Goal: Transaction & Acquisition: Purchase product/service

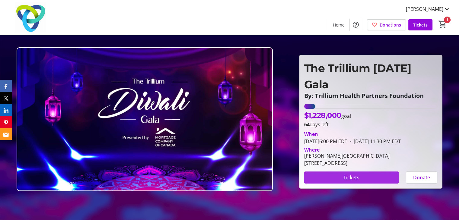
click at [358, 174] on span "Tickets" at bounding box center [351, 177] width 16 height 7
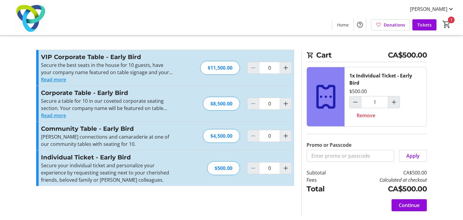
type input "1"
click at [346, 24] on span "Home" at bounding box center [343, 25] width 12 height 6
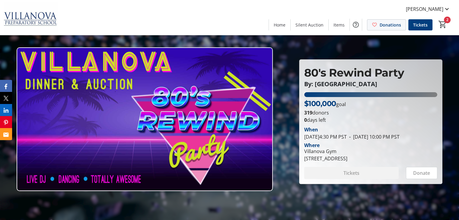
click at [390, 28] on span "Donations" at bounding box center [389, 25] width 21 height 6
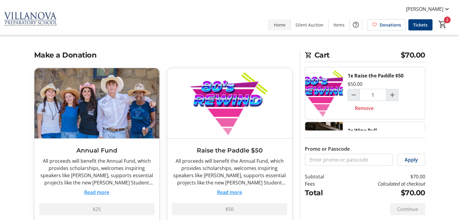
click at [284, 22] on span "Home" at bounding box center [280, 25] width 12 height 6
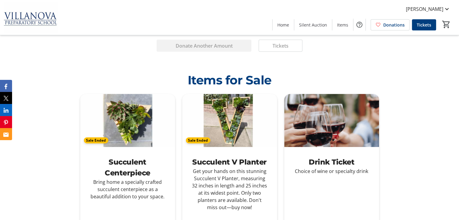
scroll to position [1394, 0]
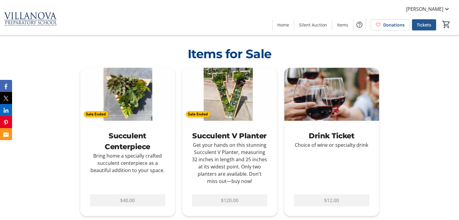
click at [426, 24] on span "Tickets" at bounding box center [424, 25] width 14 height 6
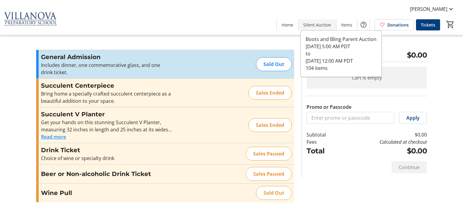
click at [317, 23] on span "Silent Auction" at bounding box center [317, 25] width 28 height 6
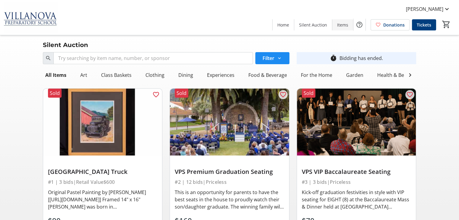
click at [345, 27] on span "Items" at bounding box center [342, 25] width 11 height 6
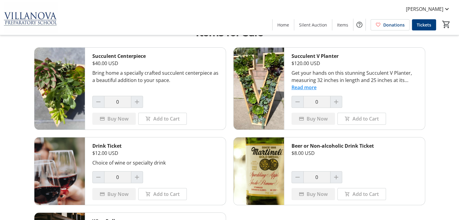
scroll to position [14, 0]
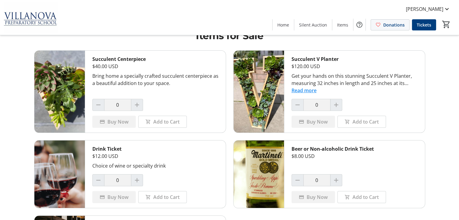
click at [381, 22] on mat-icon at bounding box center [377, 24] width 5 height 5
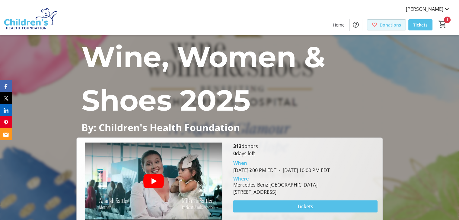
click at [384, 25] on span "Donations" at bounding box center [389, 25] width 21 height 6
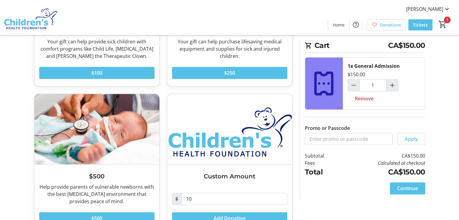
scroll to position [121, 0]
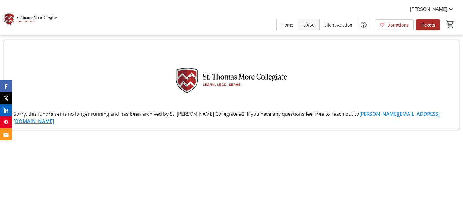
click at [307, 27] on span "50/50" at bounding box center [308, 25] width 11 height 6
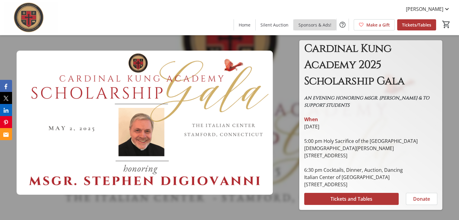
click at [317, 24] on span "Sponsors & Ads!" at bounding box center [314, 25] width 33 height 6
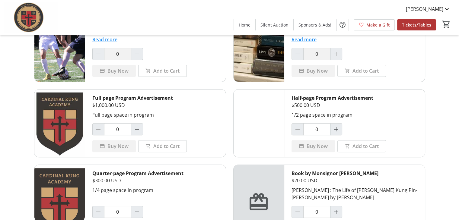
scroll to position [221, 0]
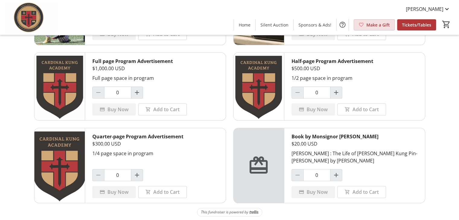
click at [365, 28] on span at bounding box center [374, 24] width 40 height 14
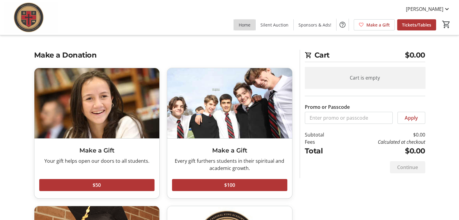
click at [248, 27] on span "Home" at bounding box center [245, 25] width 12 height 6
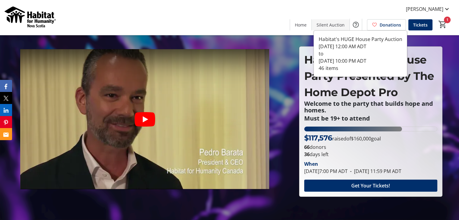
click at [339, 21] on span at bounding box center [331, 24] width 38 height 14
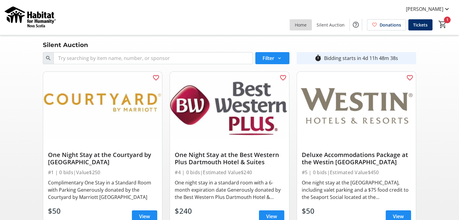
click at [298, 25] on span "Home" at bounding box center [301, 25] width 12 height 6
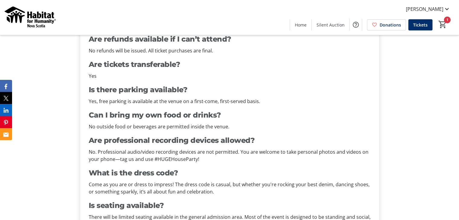
scroll to position [228, 0]
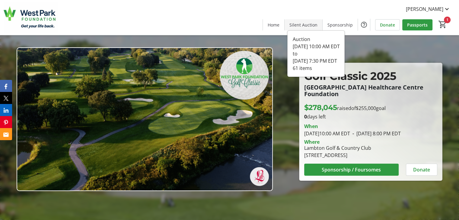
click at [305, 24] on span "Silent Auction" at bounding box center [303, 25] width 28 height 6
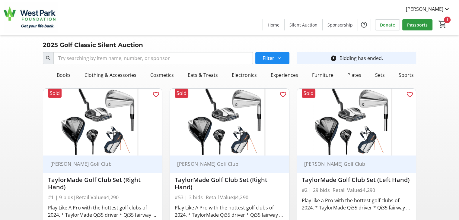
scroll to position [0, 39]
click at [157, 98] on mat-icon "favorite_outline" at bounding box center [155, 94] width 7 height 7
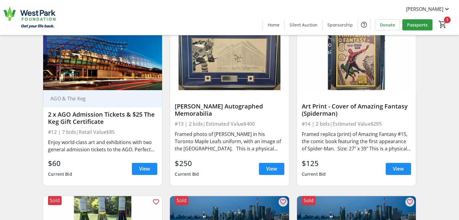
scroll to position [760, 0]
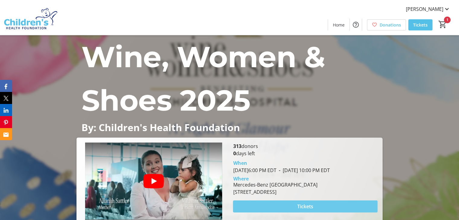
click at [309, 201] on span at bounding box center [305, 206] width 144 height 14
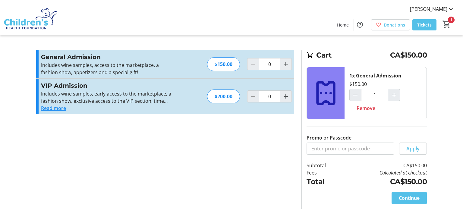
type input "1"
click at [416, 193] on span at bounding box center [409, 198] width 35 height 14
